Goal: Find specific page/section: Find specific page/section

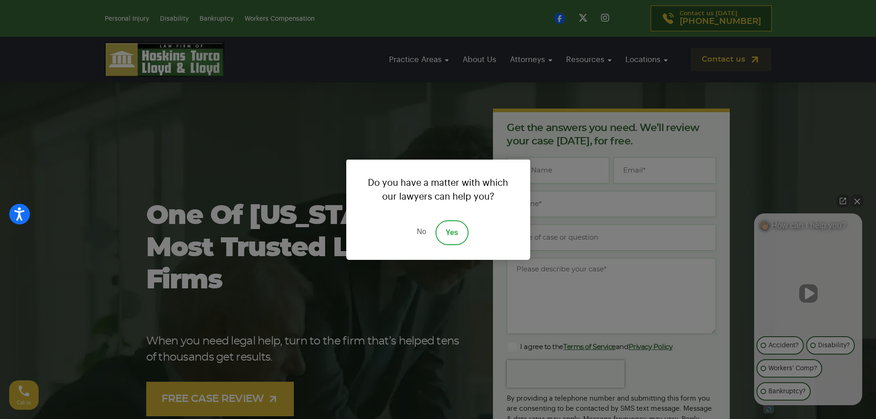
click at [419, 232] on link "No" at bounding box center [422, 232] width 28 height 25
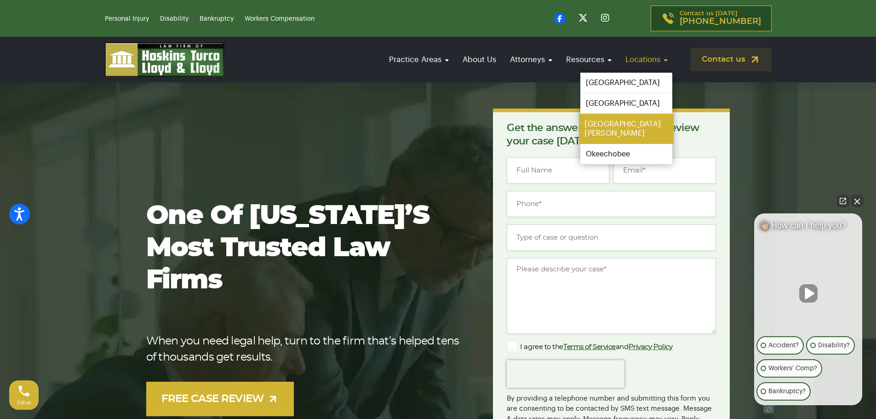
click at [600, 125] on link "[GEOGRAPHIC_DATA][PERSON_NAME]" at bounding box center [626, 129] width 95 height 30
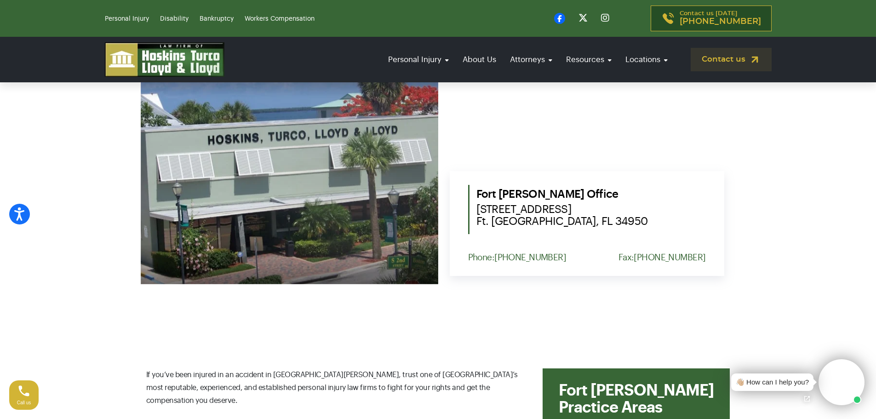
scroll to position [414, 0]
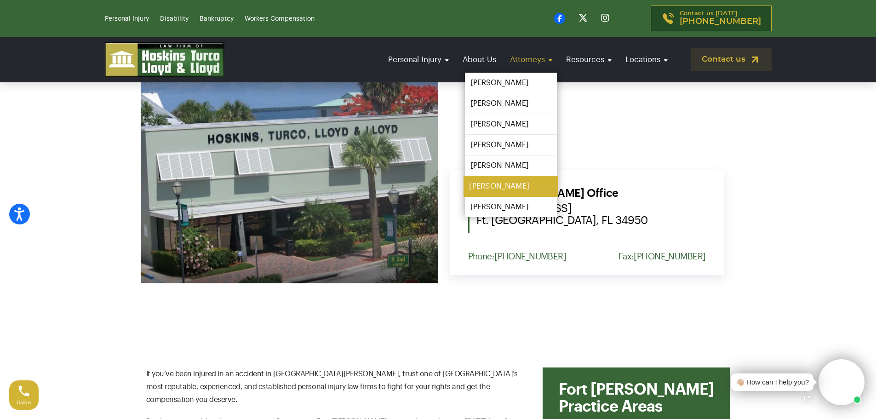
click at [490, 185] on link "[PERSON_NAME]" at bounding box center [511, 186] width 95 height 21
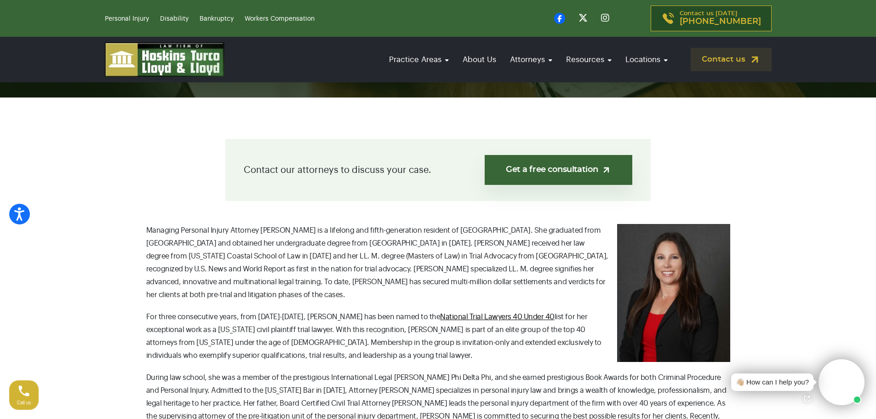
scroll to position [92, 0]
